Goal: Find specific page/section: Find specific page/section

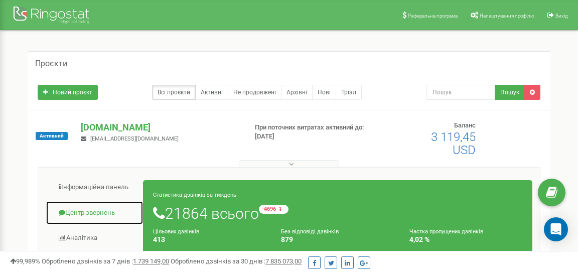
click at [81, 215] on link "Центр звернень" at bounding box center [95, 213] width 98 height 25
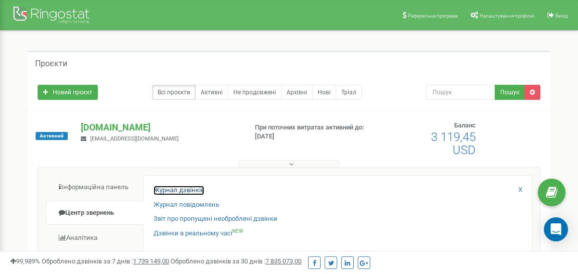
click at [180, 190] on link "Журнал дзвінків" at bounding box center [178, 191] width 51 height 10
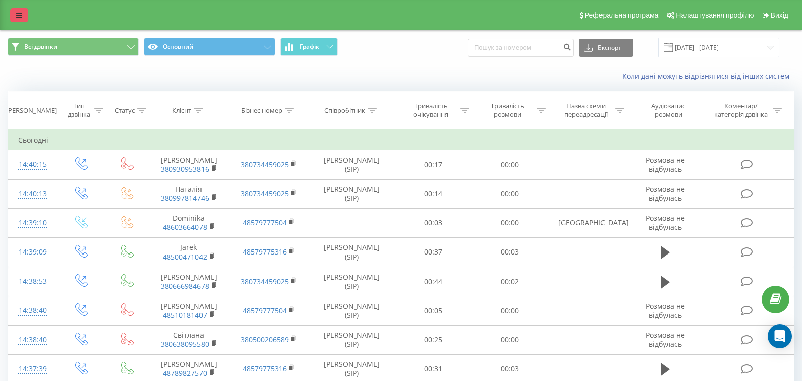
click at [26, 22] on link at bounding box center [19, 15] width 18 height 14
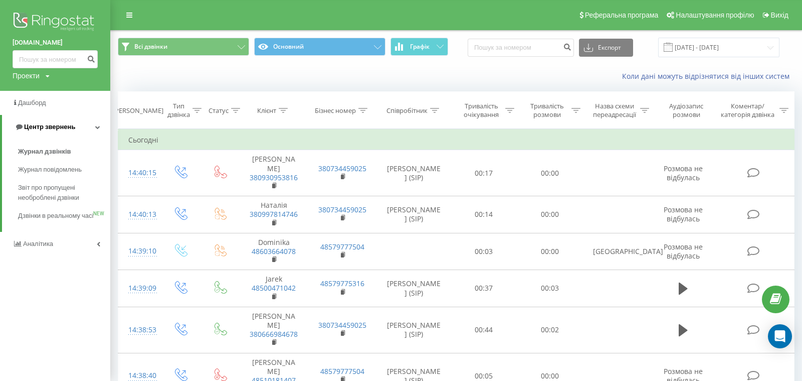
click at [73, 125] on span "Центр звернень" at bounding box center [49, 127] width 51 height 8
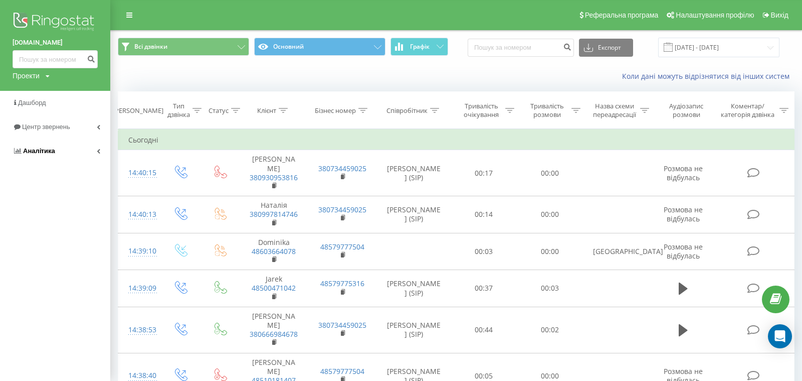
click at [69, 149] on link "Аналiтика" at bounding box center [55, 151] width 110 height 24
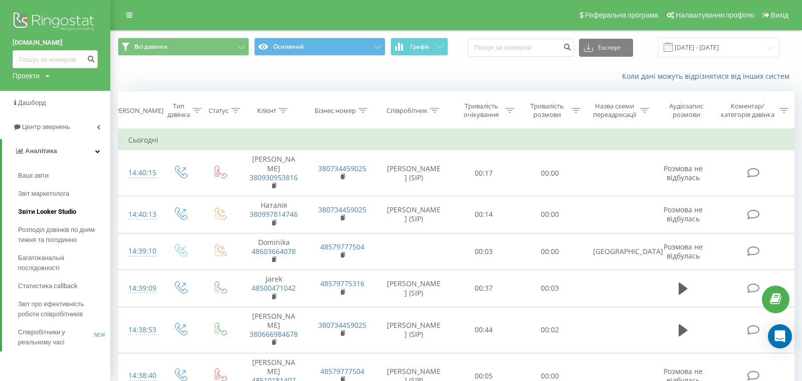
click at [53, 210] on span "Звіти Looker Studio" at bounding box center [47, 212] width 58 height 10
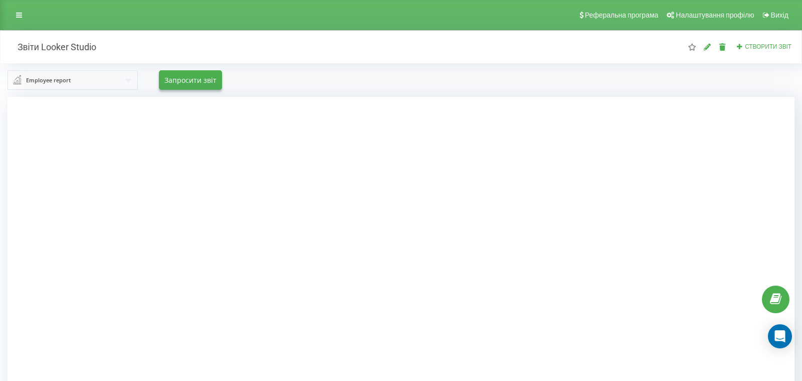
click at [60, 83] on div "Employee report" at bounding box center [48, 80] width 45 height 11
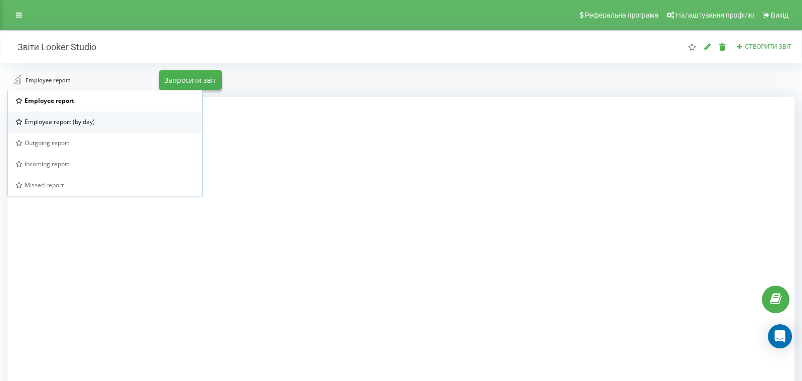
click at [66, 119] on span "Employee report (by day)" at bounding box center [60, 121] width 70 height 9
